Goal: Check status: Check status

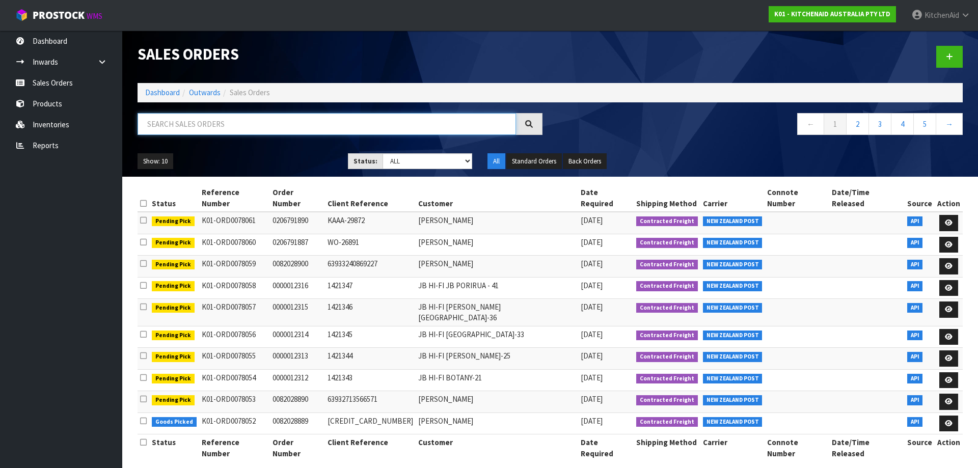
click at [195, 128] on input "text" at bounding box center [326, 124] width 378 height 22
click at [196, 122] on input "text" at bounding box center [326, 124] width 378 height 22
type input "4104957219"
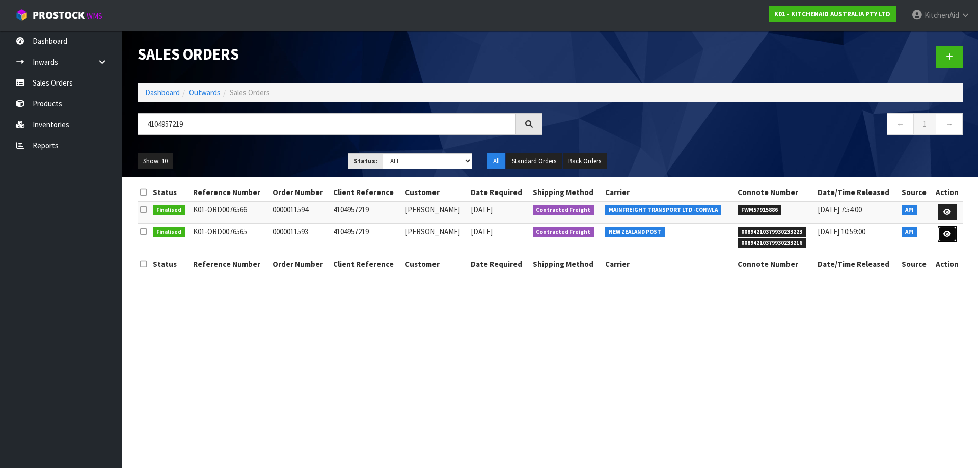
click at [951, 239] on link at bounding box center [946, 234] width 19 height 16
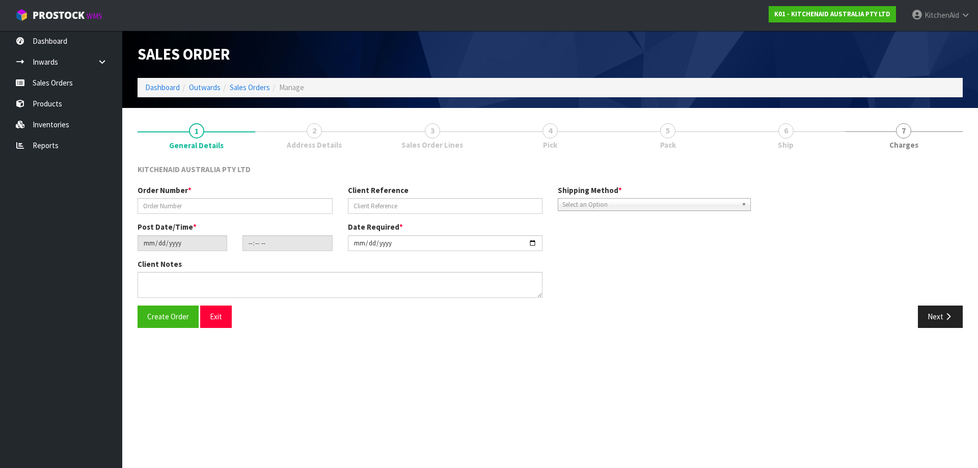
type input "0000011593"
type input "4104957219"
type input "[DATE]"
type input "17:32:54.000"
type input "[DATE]"
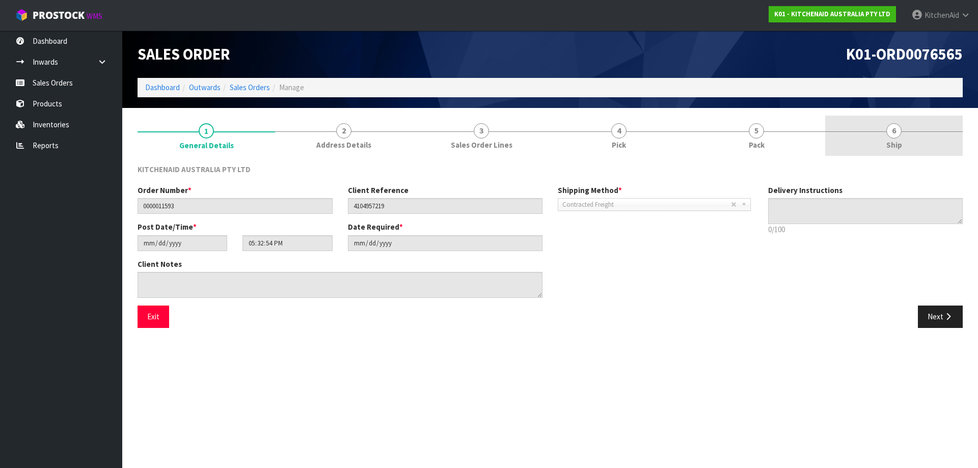
click at [882, 148] on link "6 Ship" at bounding box center [893, 136] width 137 height 40
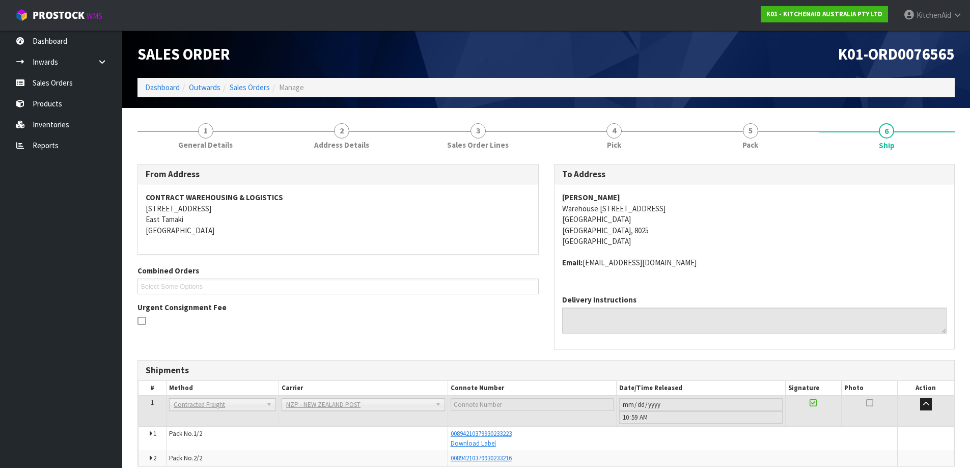
scroll to position [46, 0]
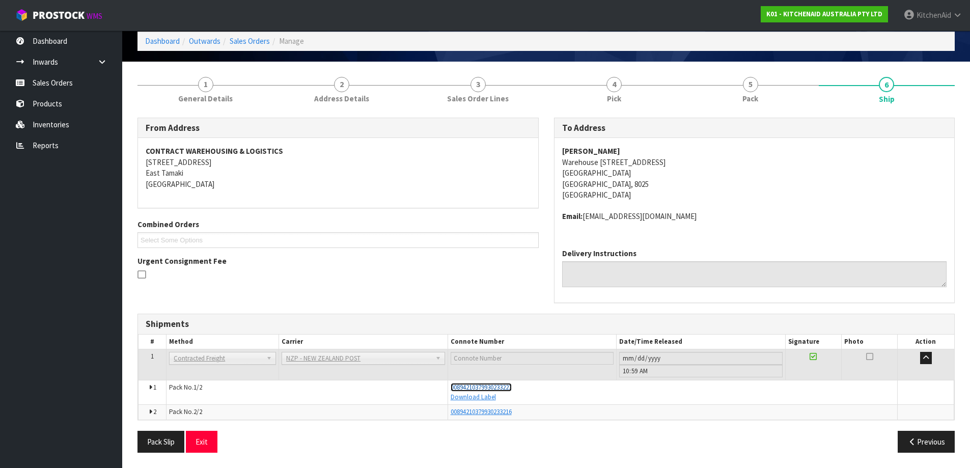
click at [492, 384] on span "00894210379930233223" at bounding box center [481, 387] width 61 height 9
click at [65, 87] on link "Sales Orders" at bounding box center [61, 82] width 122 height 21
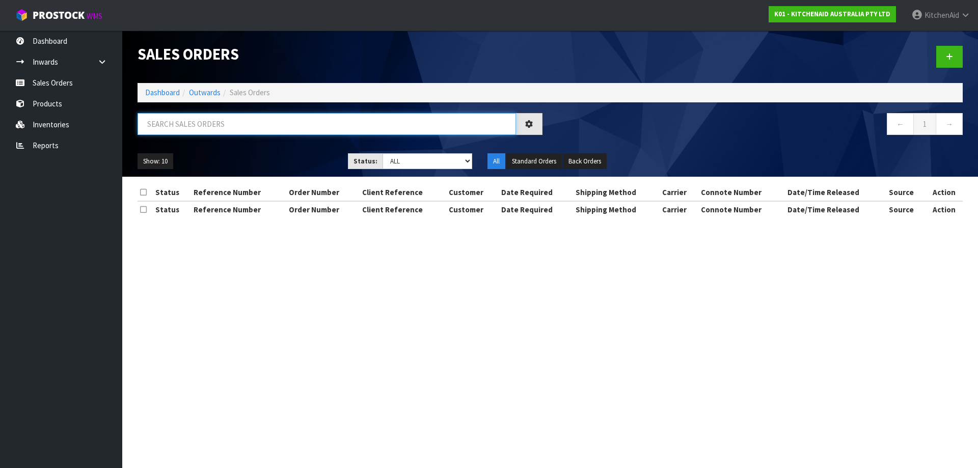
click at [338, 130] on input "text" at bounding box center [326, 124] width 378 height 22
paste input "4104931997"
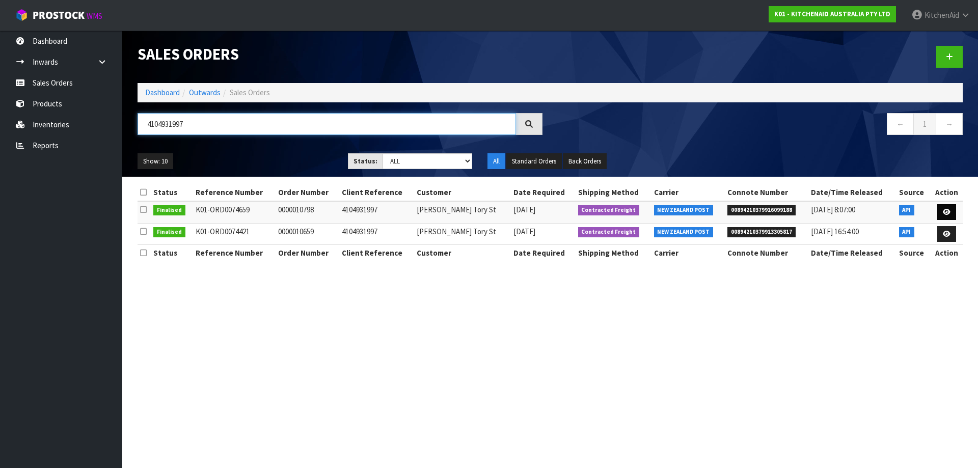
type input "4104931997"
click at [943, 214] on icon at bounding box center [947, 212] width 8 height 7
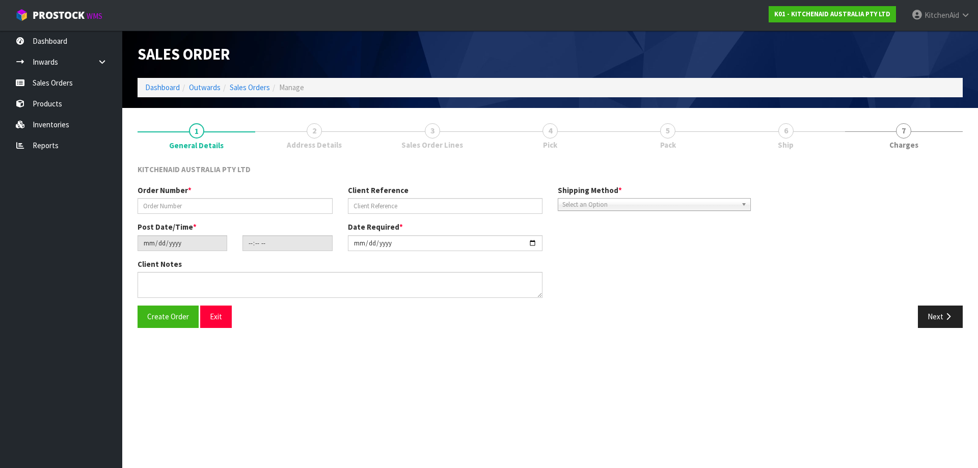
type input "0000010798"
type input "4104931997"
type input "[DATE]"
type input "15:31:27.000"
type input "[DATE]"
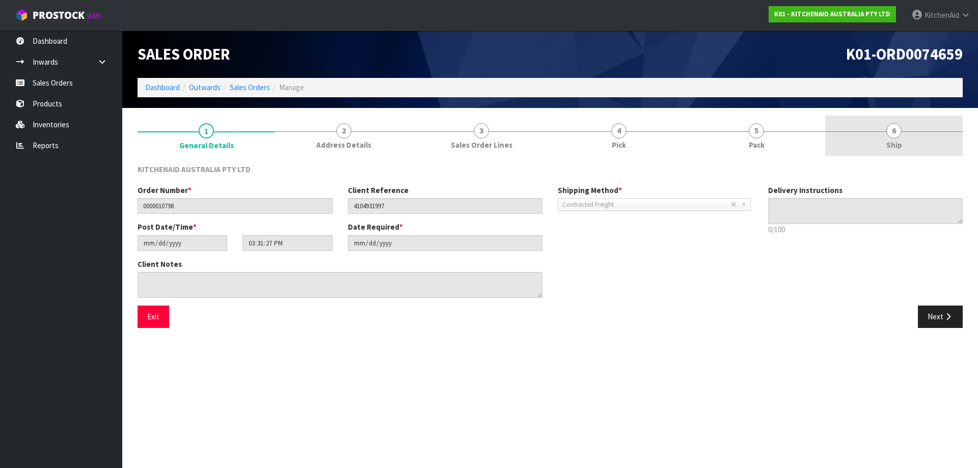
click at [901, 142] on link "6 Ship" at bounding box center [893, 136] width 137 height 40
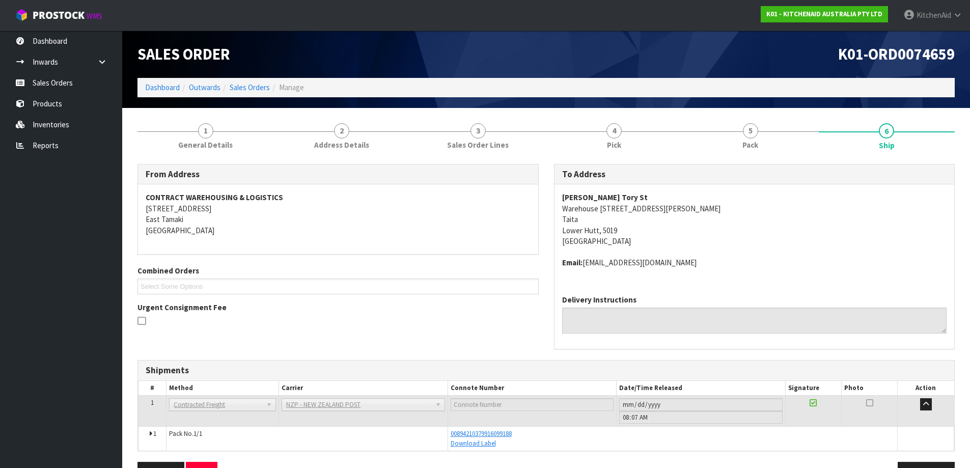
scroll to position [32, 0]
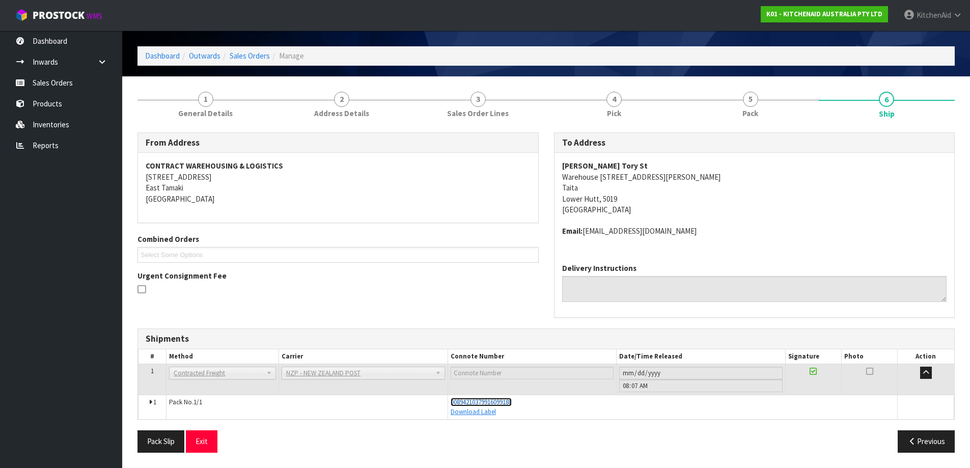
click at [485, 403] on span "00894210379916099188" at bounding box center [481, 402] width 61 height 9
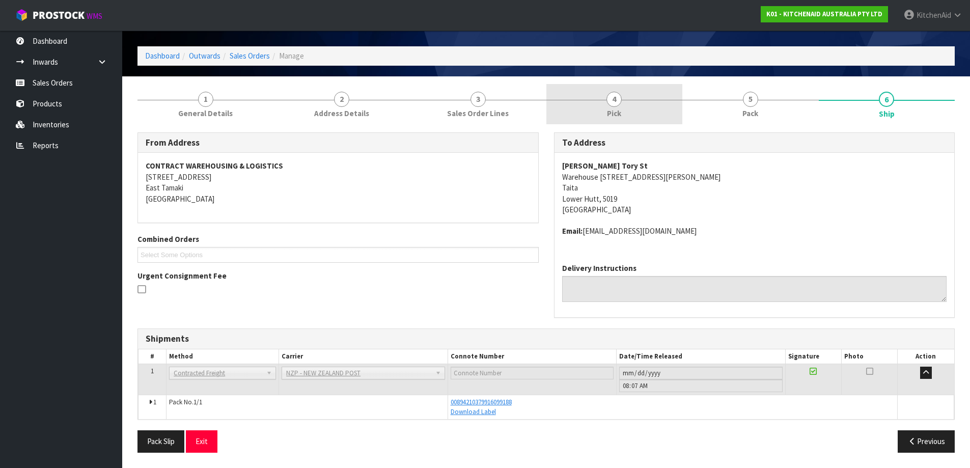
click at [620, 104] on link "4 Pick" at bounding box center [614, 104] width 136 height 40
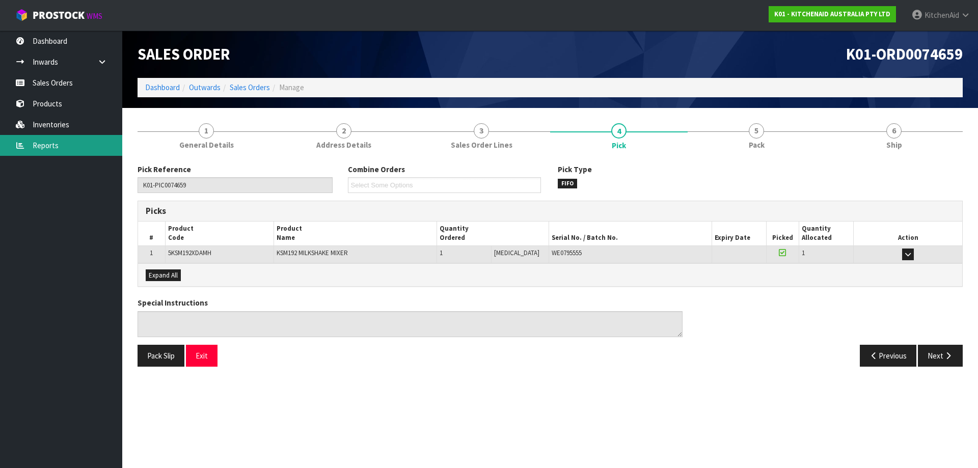
click at [46, 146] on link "Reports" at bounding box center [61, 145] width 122 height 21
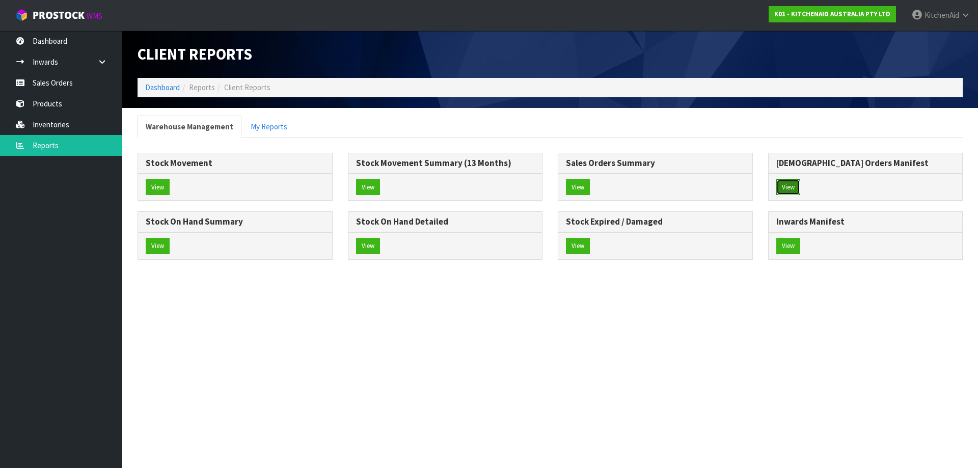
click at [790, 192] on button "View" at bounding box center [788, 187] width 24 height 16
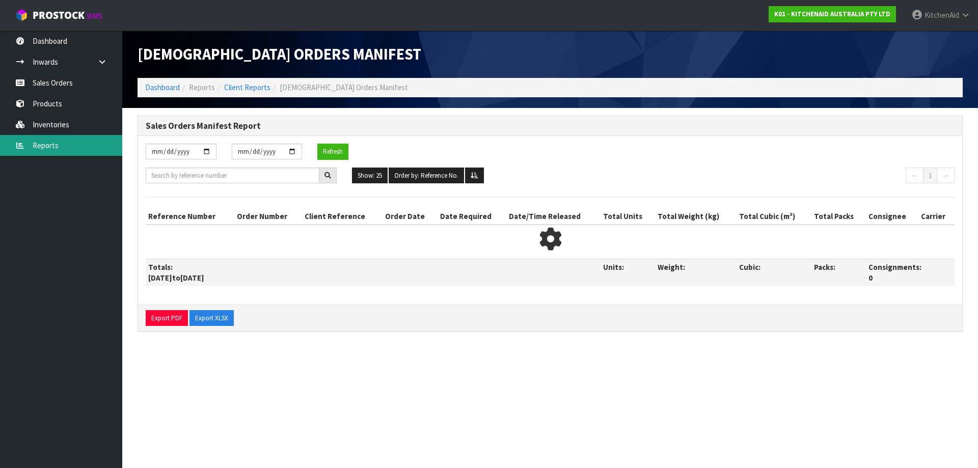
click at [49, 153] on link "Reports" at bounding box center [61, 145] width 122 height 21
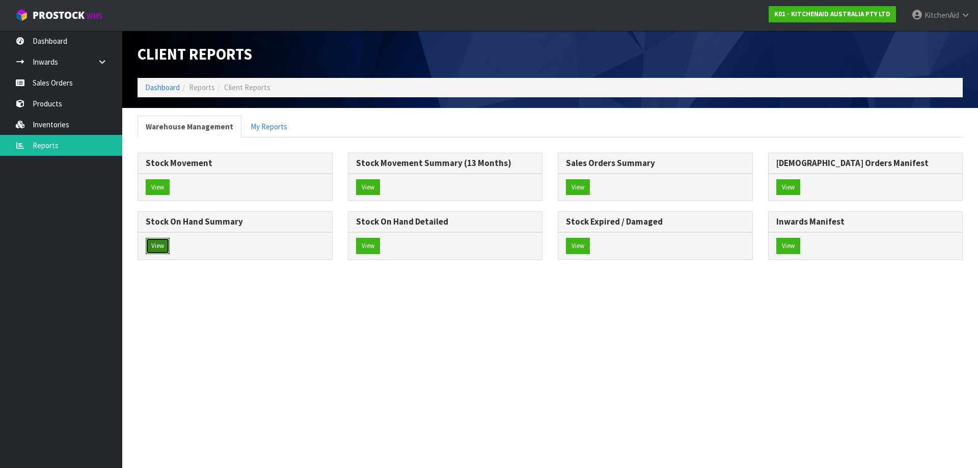
click at [159, 253] on button "View" at bounding box center [158, 246] width 24 height 16
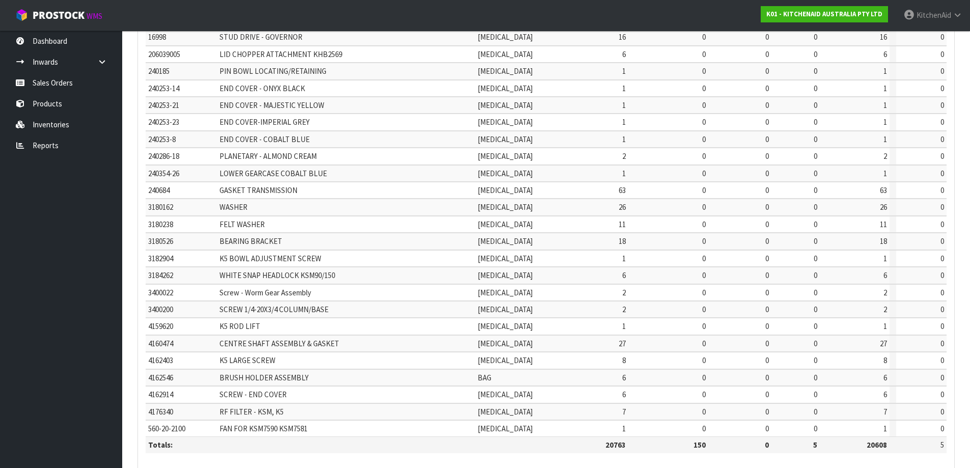
scroll to position [238, 0]
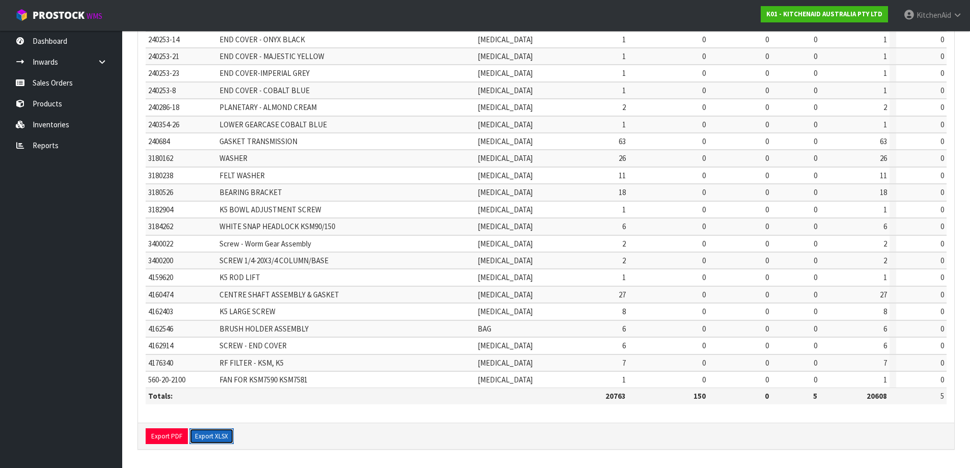
click at [219, 438] on button "Export XLSX" at bounding box center [211, 436] width 44 height 16
click at [40, 80] on link "Sales Orders" at bounding box center [61, 82] width 122 height 21
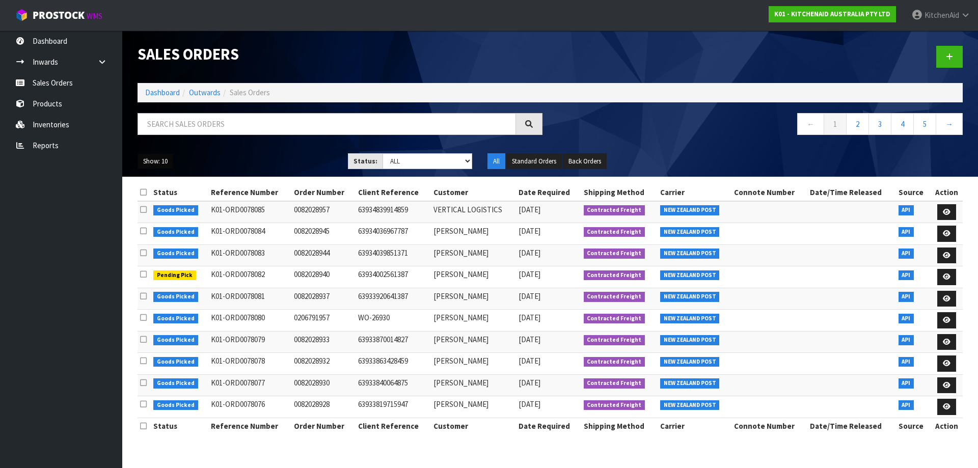
click at [153, 164] on button "Show: 10" at bounding box center [155, 161] width 36 height 16
click at [155, 224] on link "50" at bounding box center [178, 222] width 80 height 14
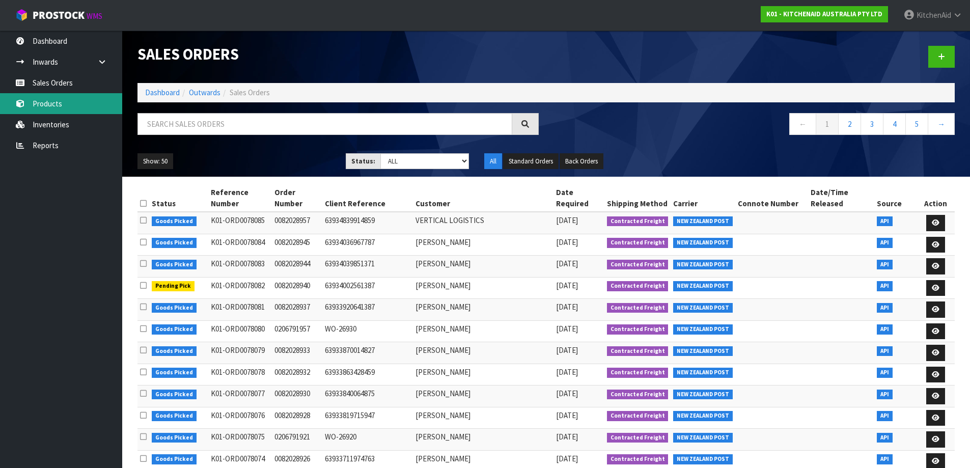
drag, startPoint x: 58, startPoint y: 108, endPoint x: 62, endPoint y: 102, distance: 7.3
click at [57, 108] on link "Products" at bounding box center [61, 103] width 122 height 21
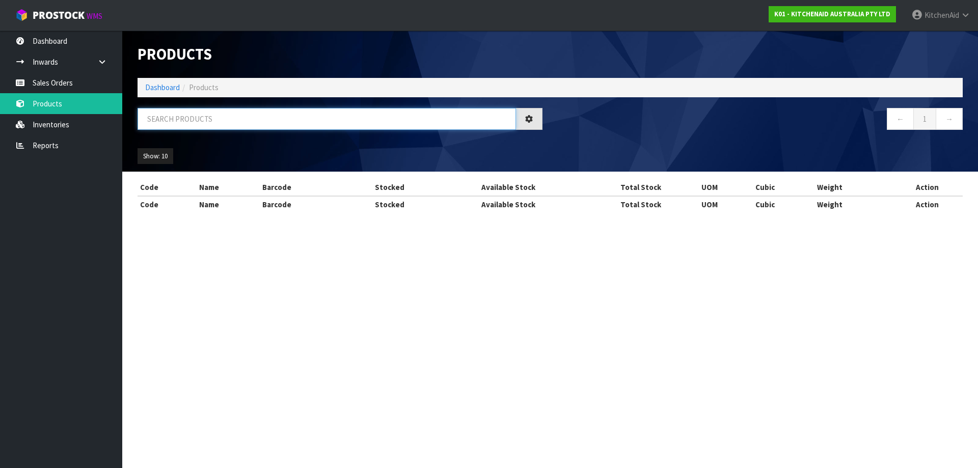
click at [222, 122] on input "text" at bounding box center [326, 119] width 378 height 22
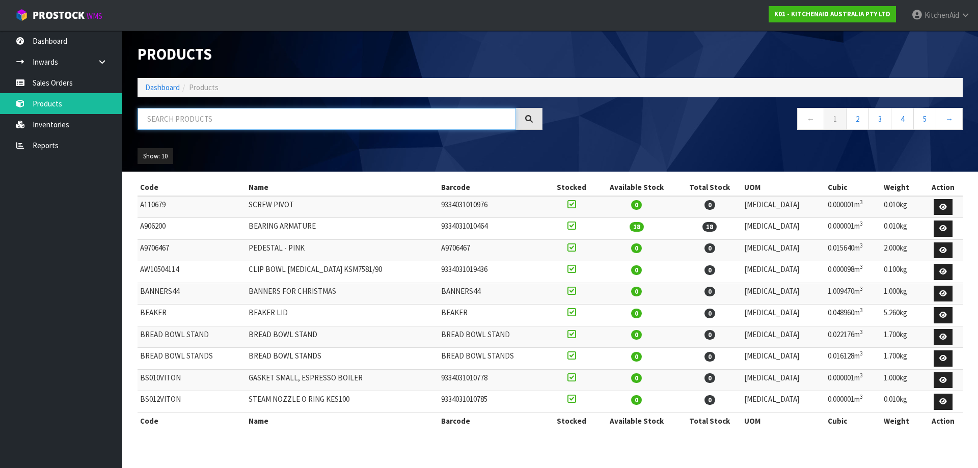
paste input "5KMT4109APL"
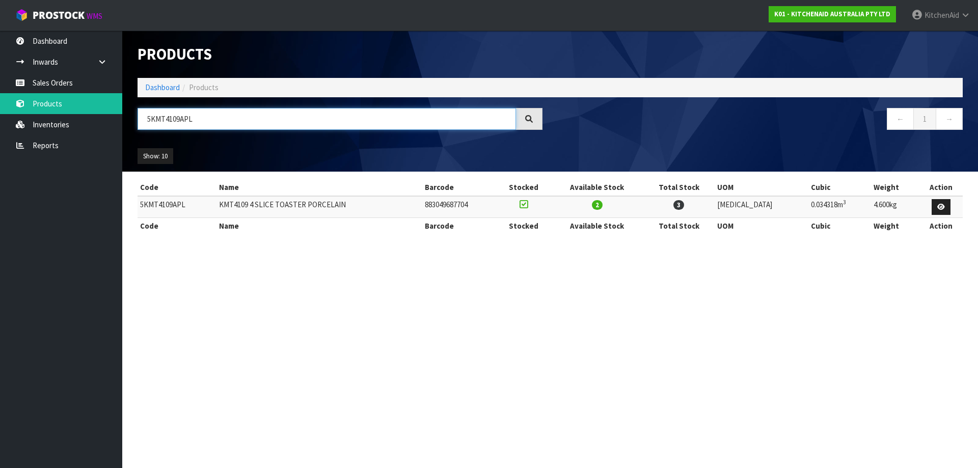
type input "5KMT4109APL"
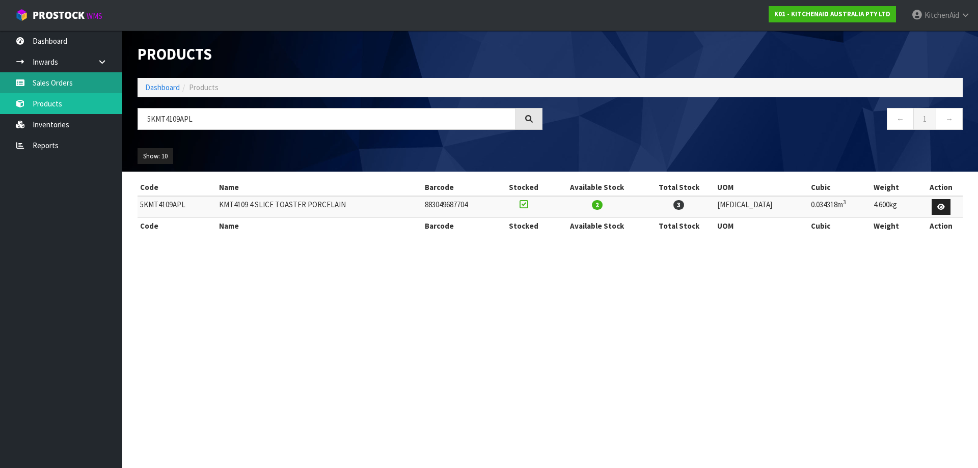
click at [44, 85] on link "Sales Orders" at bounding box center [61, 82] width 122 height 21
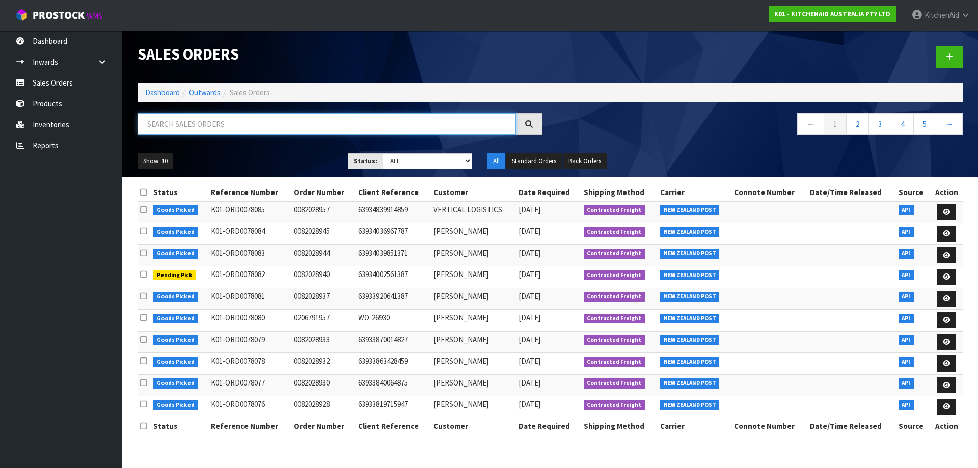
click at [220, 121] on input "text" at bounding box center [326, 124] width 378 height 22
paste input "28132"
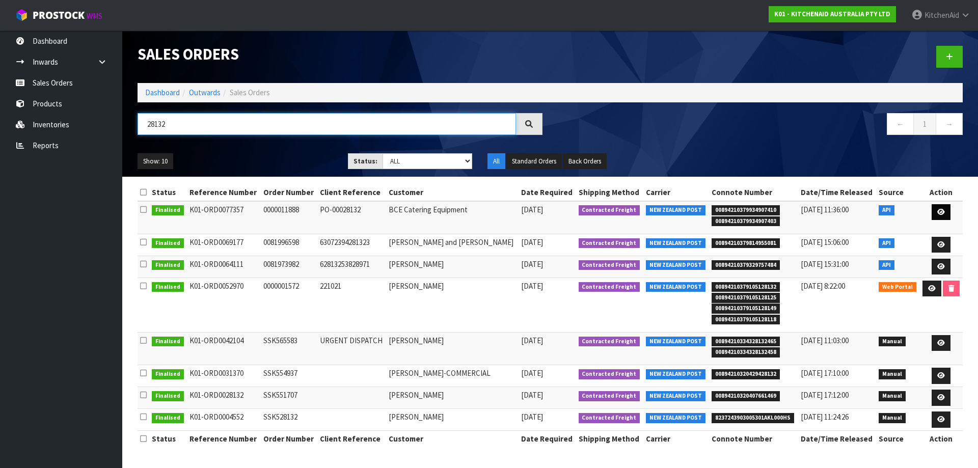
type input "28132"
click at [942, 213] on icon at bounding box center [941, 212] width 8 height 7
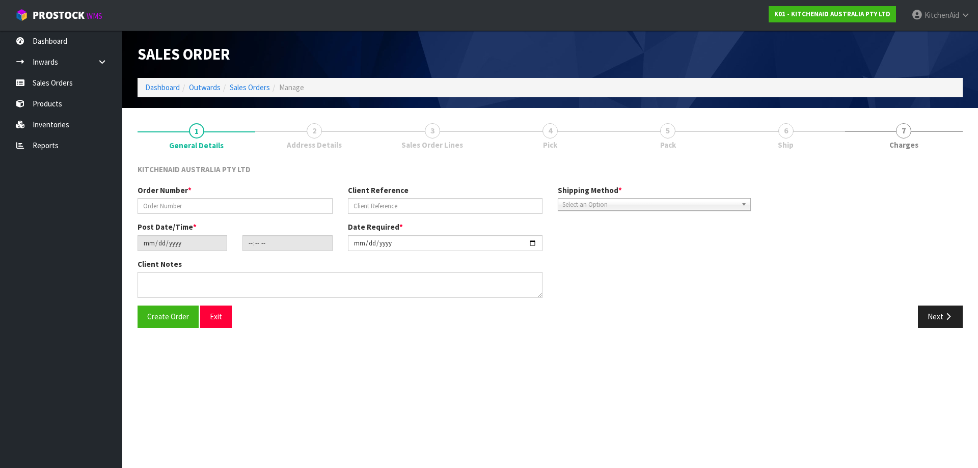
type input "0000011888"
type input "PO-00028132"
type input "[DATE]"
type input "15:32:03.000"
type input "[DATE]"
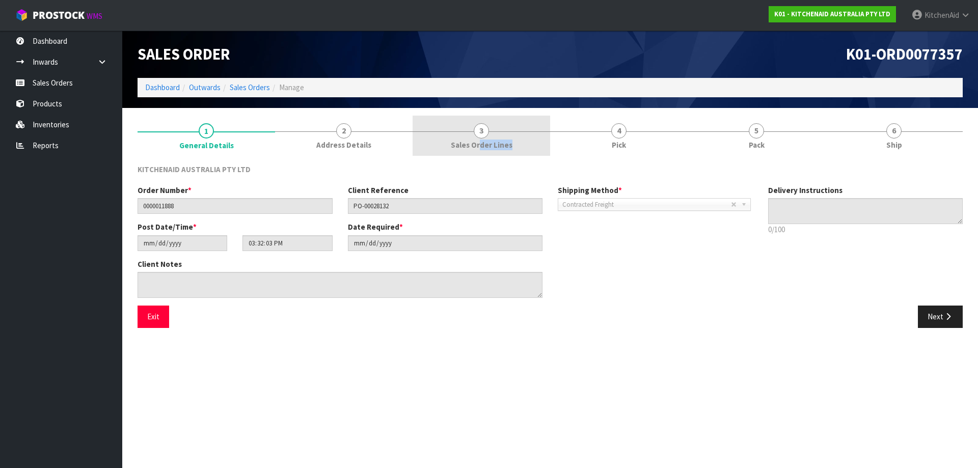
click at [476, 152] on link "3 Sales Order Lines" at bounding box center [480, 136] width 137 height 40
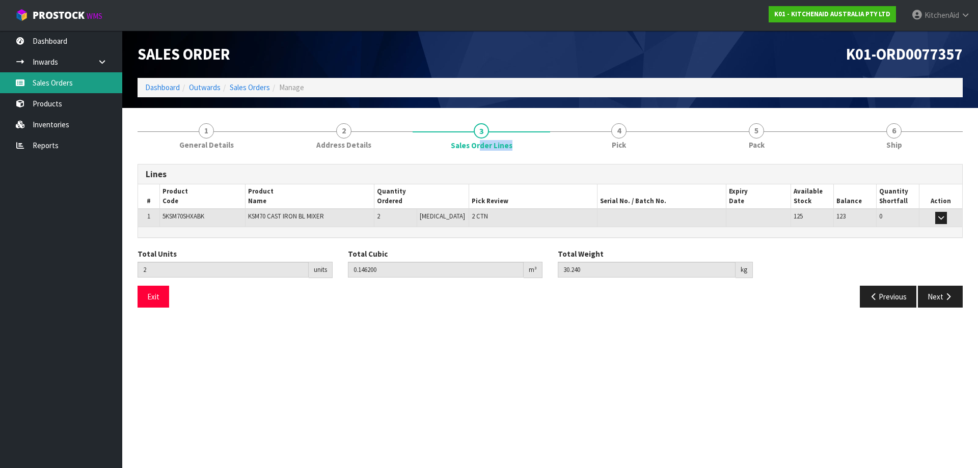
click at [54, 89] on link "Sales Orders" at bounding box center [61, 82] width 122 height 21
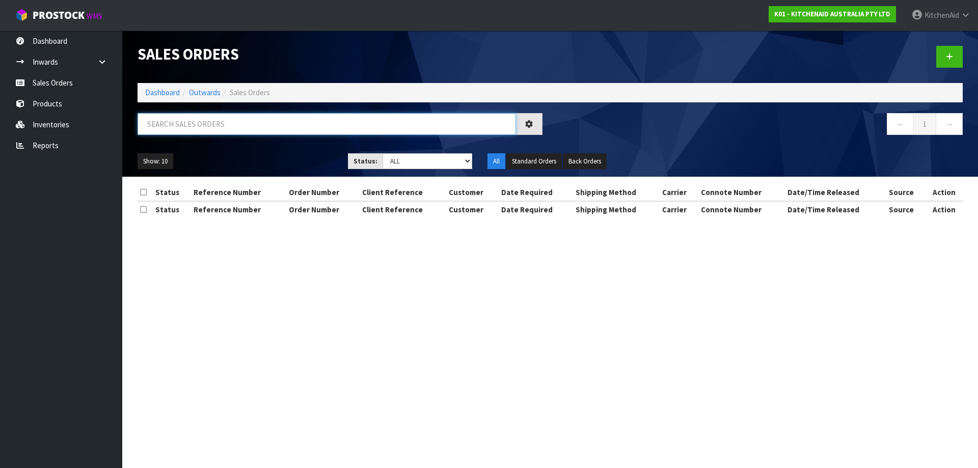
click at [288, 129] on input "text" at bounding box center [326, 124] width 378 height 22
paste input "28132"
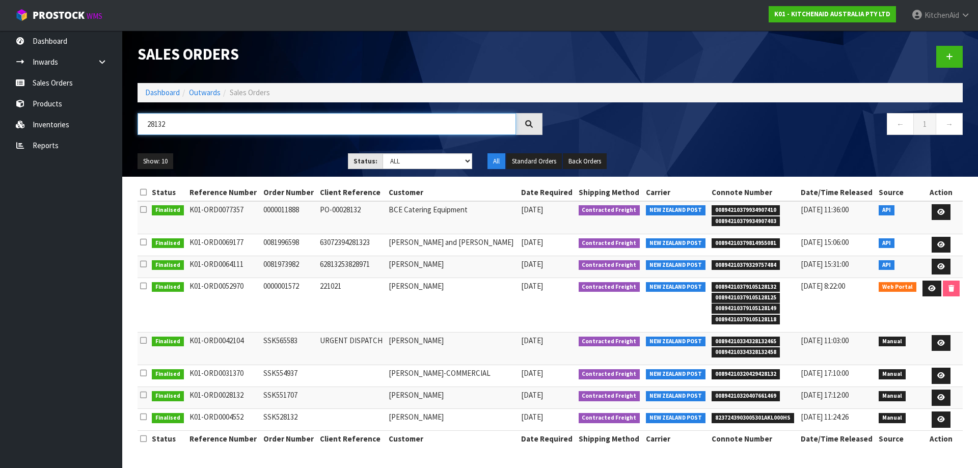
type input "28132"
drag, startPoint x: 171, startPoint y: 122, endPoint x: 184, endPoint y: 126, distance: 13.9
click at [106, 122] on body "Toggle navigation ProStock WMS K01 - KITCHENAID AUSTRALIA PTY LTD [GEOGRAPHIC_D…" at bounding box center [489, 234] width 978 height 468
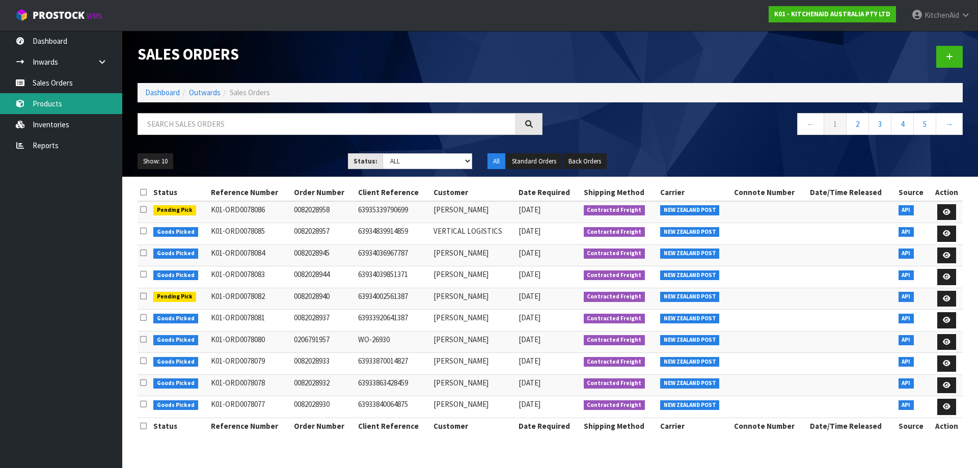
click at [53, 103] on link "Products" at bounding box center [61, 103] width 122 height 21
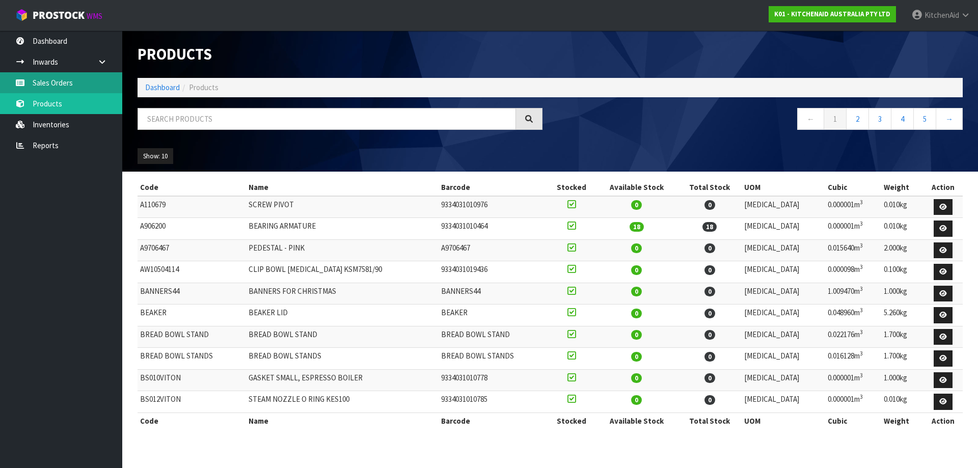
click at [59, 86] on link "Sales Orders" at bounding box center [61, 82] width 122 height 21
